Goal: Information Seeking & Learning: Check status

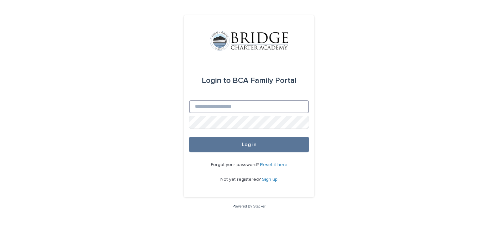
click at [216, 105] on input "Email" at bounding box center [249, 106] width 120 height 13
type input "**********"
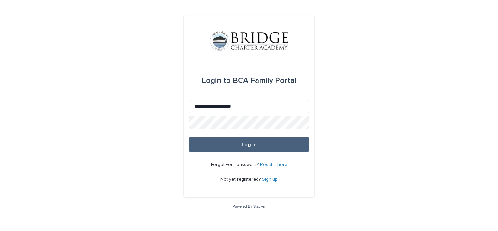
click at [237, 144] on button "Log in" at bounding box center [249, 145] width 120 height 16
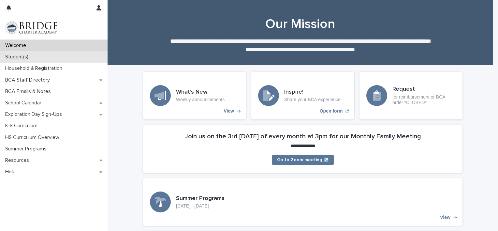
click at [35, 53] on div "Student(s)" at bounding box center [54, 56] width 108 height 11
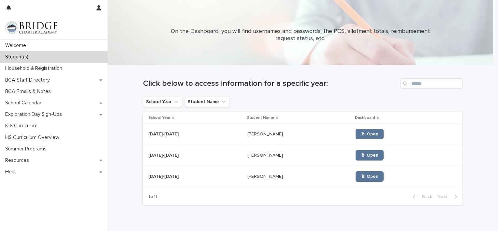
click at [247, 131] on p "[PERSON_NAME]" at bounding box center [265, 133] width 37 height 7
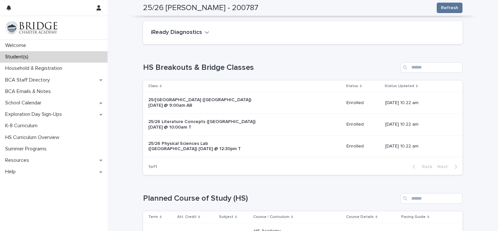
scroll to position [260, 0]
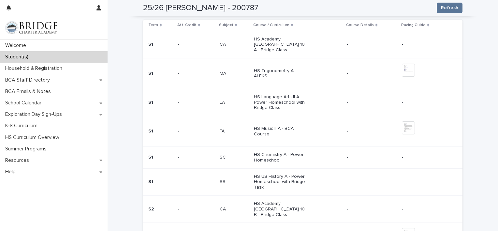
click at [35, 56] on div "Student(s)" at bounding box center [54, 56] width 108 height 11
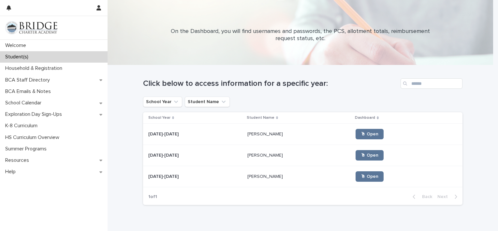
click at [252, 152] on p "[PERSON_NAME]" at bounding box center [265, 154] width 37 height 7
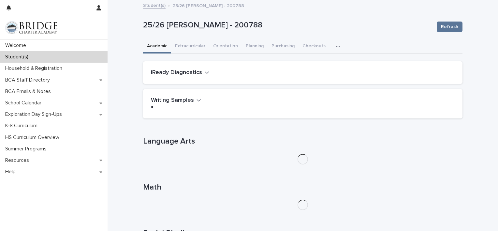
click at [336, 46] on icon "button" at bounding box center [338, 46] width 4 height 5
click at [304, 72] on span "General" at bounding box center [307, 73] width 17 height 5
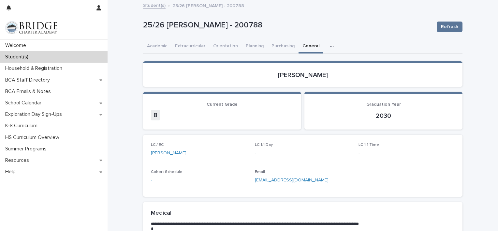
click at [148, 3] on link "Student(s)" at bounding box center [154, 4] width 22 height 7
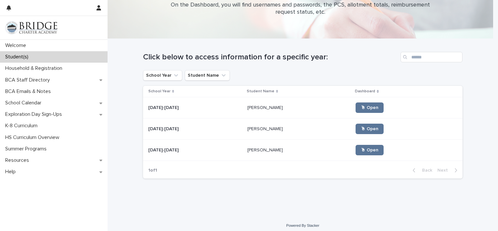
scroll to position [30, 0]
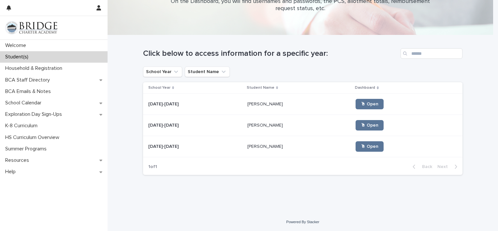
click at [23, 55] on p "Student(s)" at bounding box center [18, 57] width 31 height 6
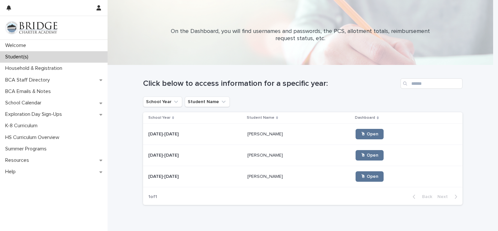
click at [256, 178] on p "[PERSON_NAME]" at bounding box center [265, 175] width 37 height 7
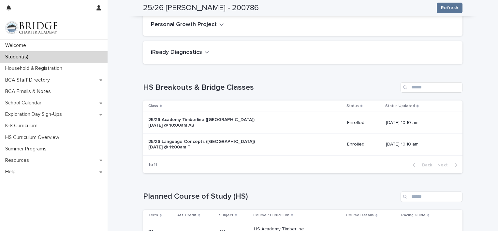
scroll to position [46, 0]
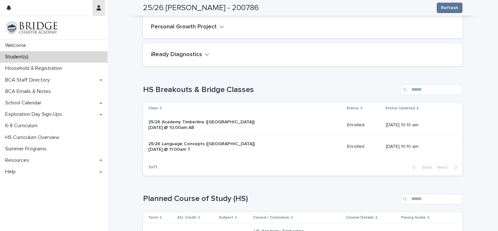
click at [102, 9] on button "button" at bounding box center [99, 8] width 12 height 16
click at [51, 55] on div at bounding box center [249, 115] width 498 height 231
click at [51, 55] on div "Student(s)" at bounding box center [54, 56] width 108 height 11
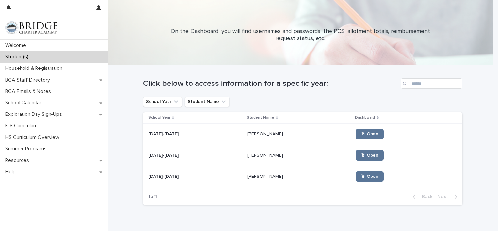
click at [249, 129] on div "[PERSON_NAME] [PERSON_NAME]" at bounding box center [298, 134] width 103 height 11
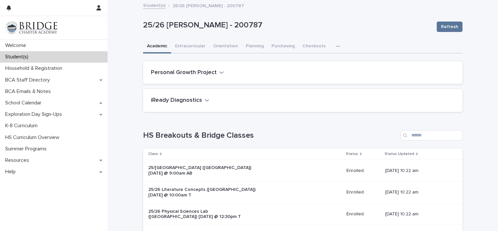
click at [336, 47] on icon "button" at bounding box center [338, 46] width 4 height 5
click at [308, 74] on span "General" at bounding box center [307, 73] width 17 height 5
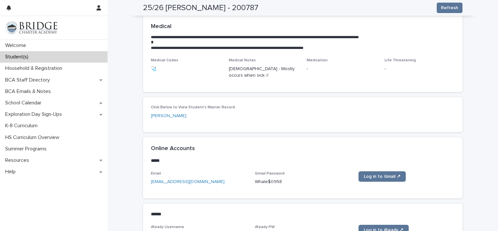
scroll to position [186, 0]
drag, startPoint x: 253, startPoint y: 180, endPoint x: 288, endPoint y: 181, distance: 35.2
click at [288, 181] on p "Whale$0958" at bounding box center [303, 182] width 96 height 7
copy p "Whale$0958"
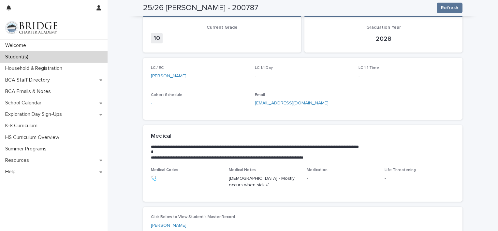
scroll to position [17, 0]
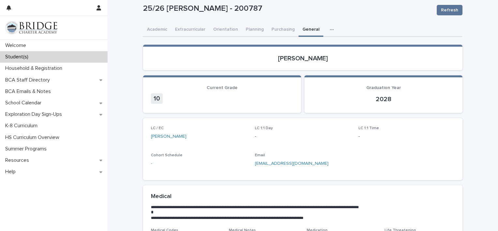
click at [474, 52] on div "**********" at bounding box center [303, 221] width 391 height 475
click at [34, 58] on div "Student(s)" at bounding box center [54, 56] width 108 height 11
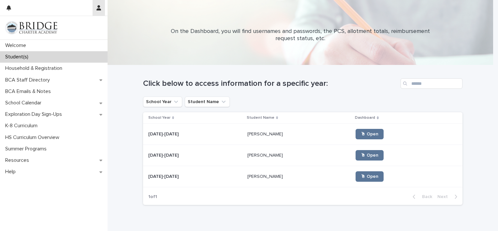
click at [97, 7] on icon "button" at bounding box center [99, 7] width 5 height 5
click at [72, 27] on p "Log Out" at bounding box center [79, 27] width 41 height 11
